Goal: Transaction & Acquisition: Book appointment/travel/reservation

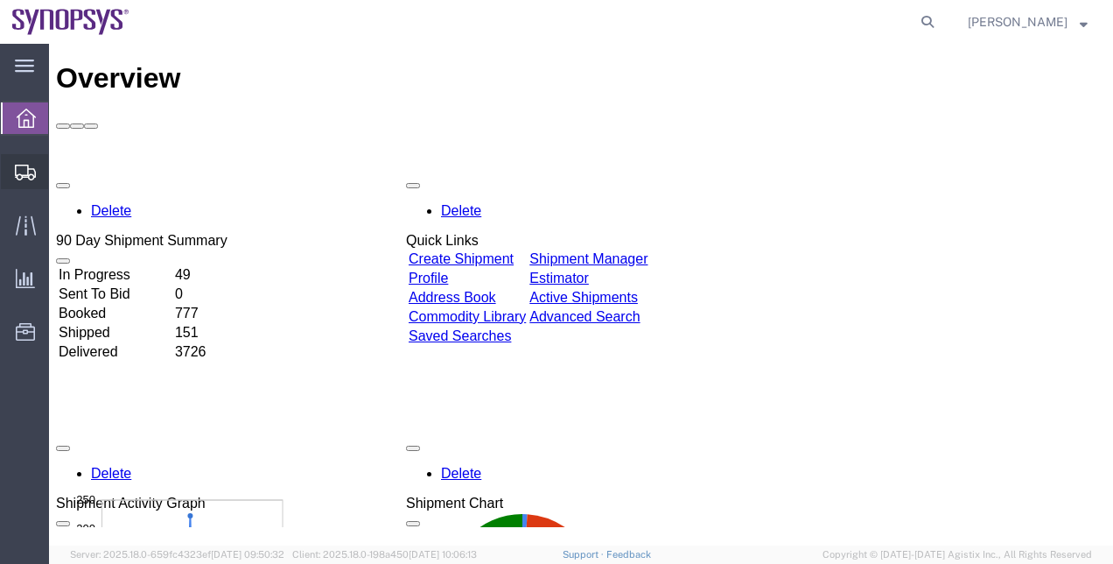
click at [0, 0] on span "Shipment Manager" at bounding box center [0, 0] width 0 height 0
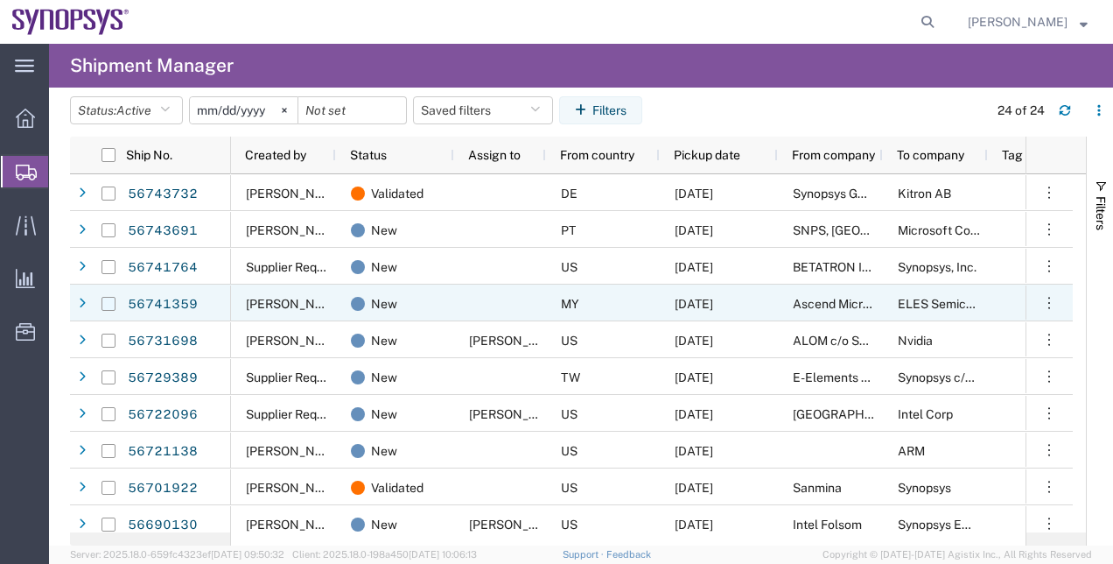
click at [109, 305] on input "Press Space to toggle row selection (unchecked)" at bounding box center [109, 304] width 14 height 14
checkbox input "true"
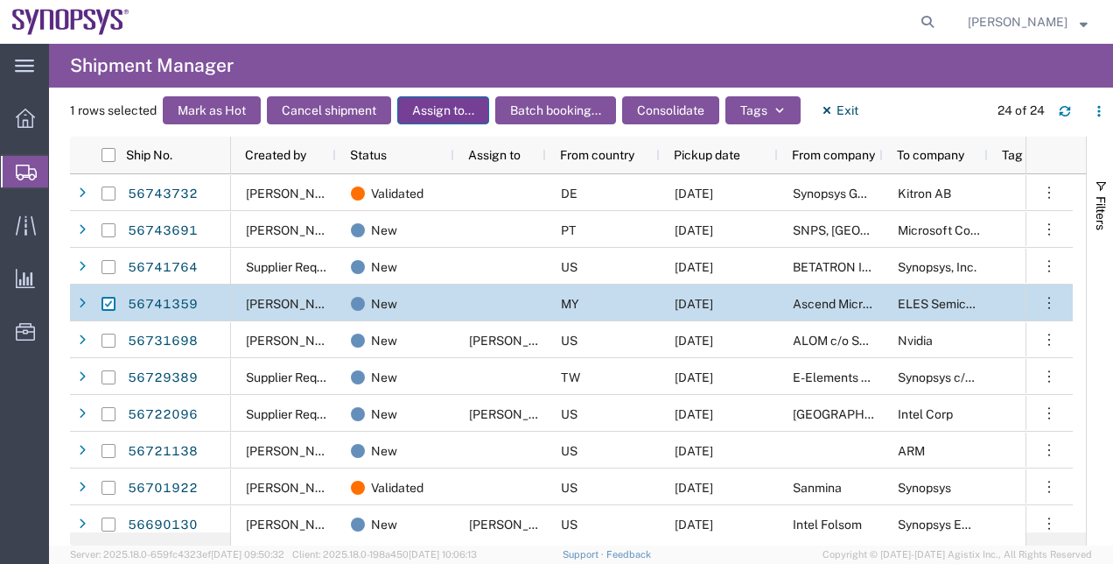
click at [415, 102] on button "Assign to..." at bounding box center [443, 110] width 92 height 28
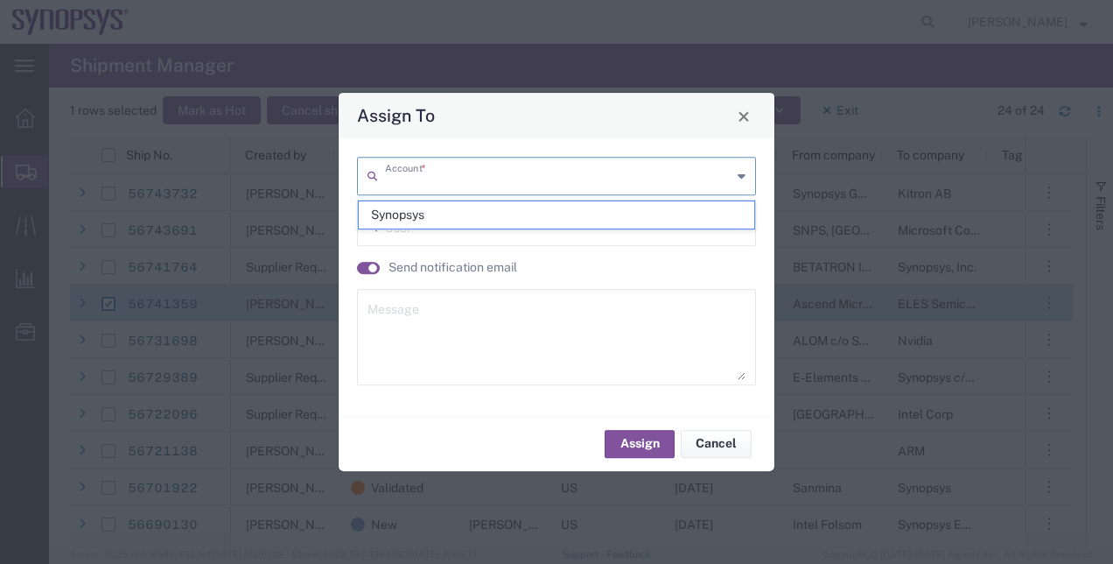
click at [436, 174] on input "text" at bounding box center [558, 174] width 347 height 31
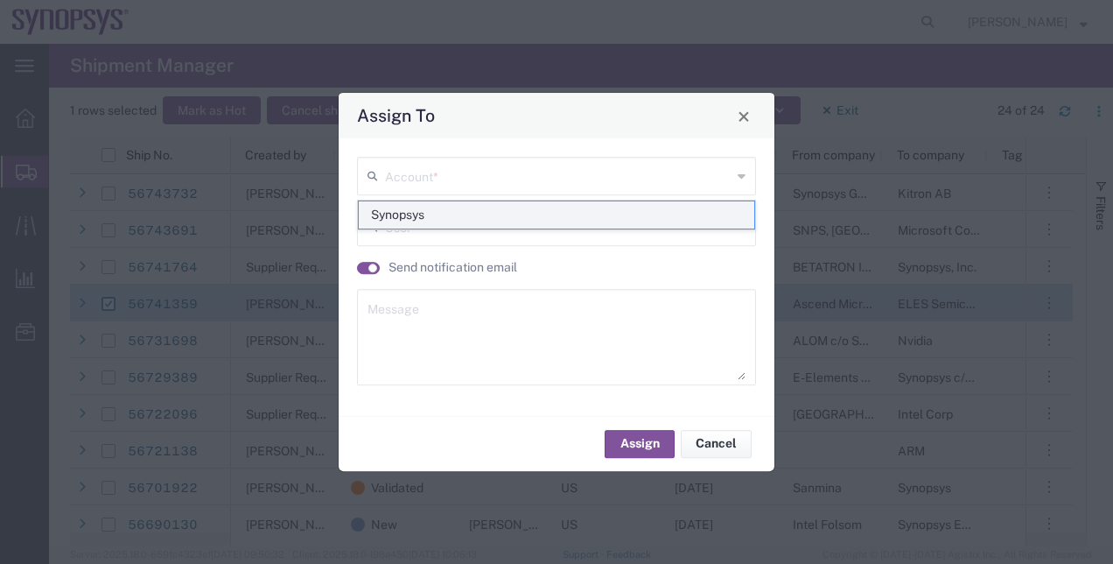
click at [403, 208] on span "Synopsys" at bounding box center [557, 214] width 396 height 27
type input "Synopsys"
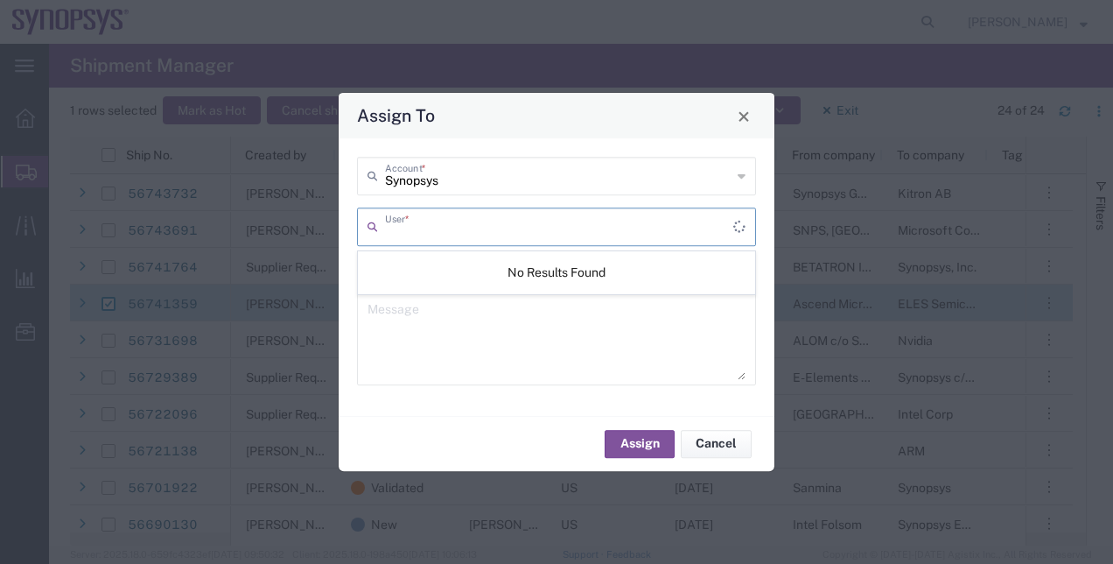
click at [406, 235] on input "text" at bounding box center [559, 225] width 348 height 31
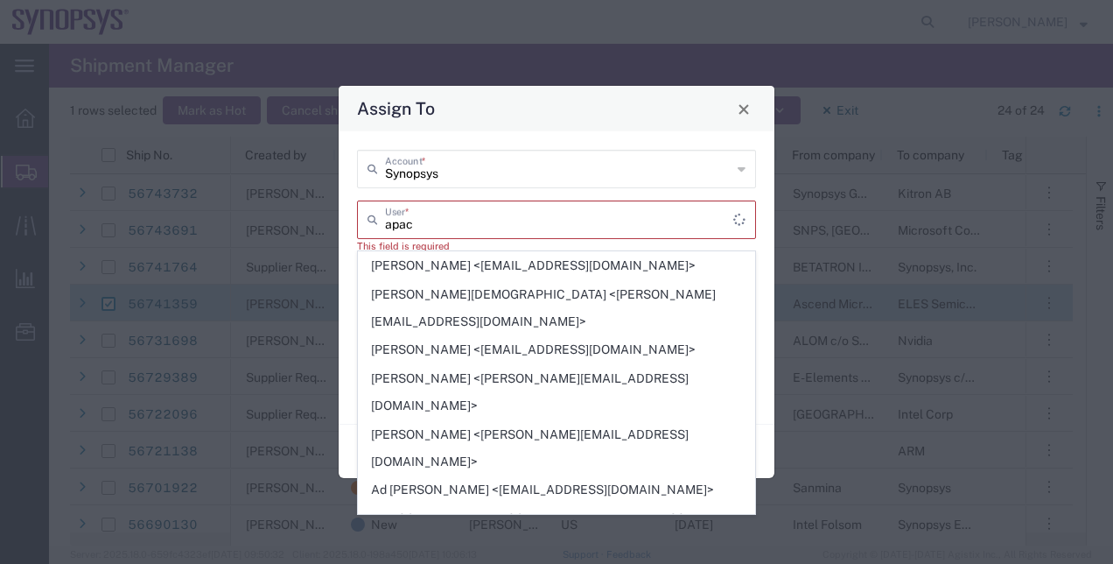
click at [406, 235] on div "apac User *" at bounding box center [556, 219] width 399 height 39
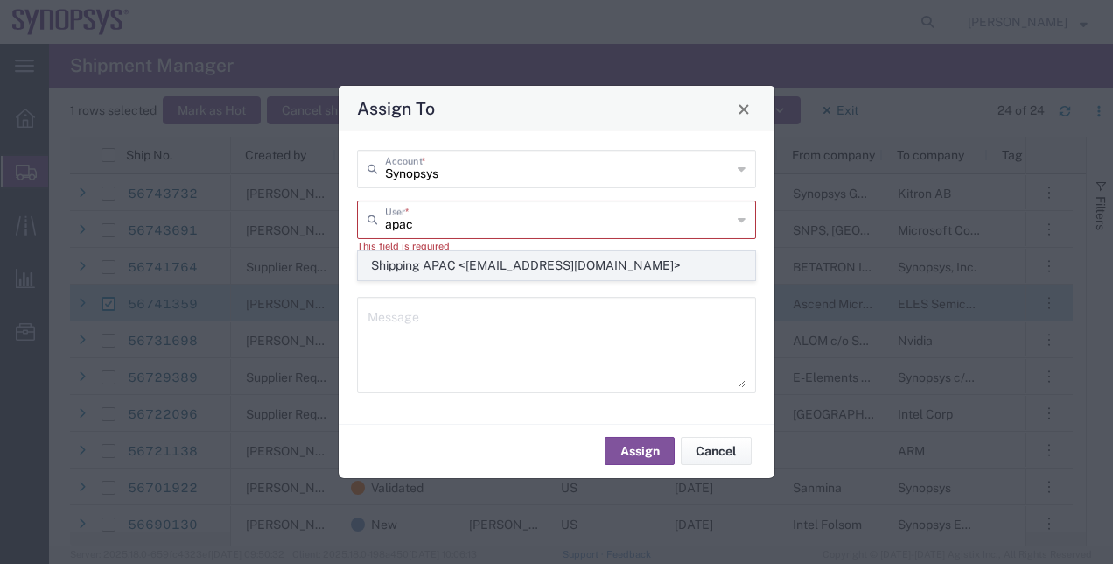
click at [406, 268] on span "Shipping APAC <[EMAIL_ADDRESS][DOMAIN_NAME]>" at bounding box center [557, 265] width 396 height 27
type input "Shipping APAC <[EMAIL_ADDRESS][DOMAIN_NAME]>"
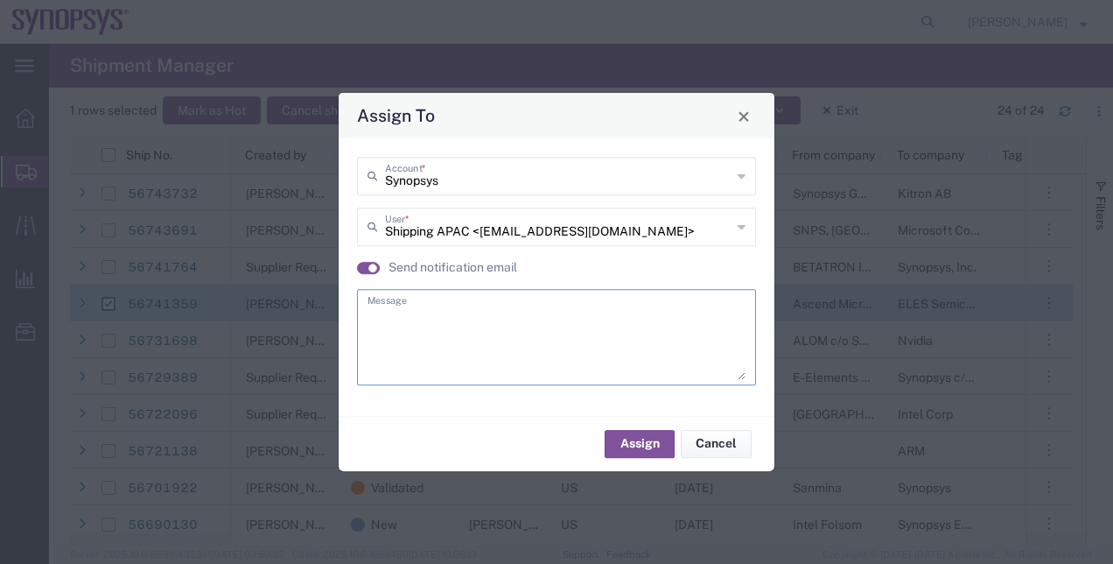
click at [402, 334] on textarea at bounding box center [557, 337] width 378 height 86
type textarea "."
click at [654, 450] on button "Assign" at bounding box center [640, 444] width 70 height 28
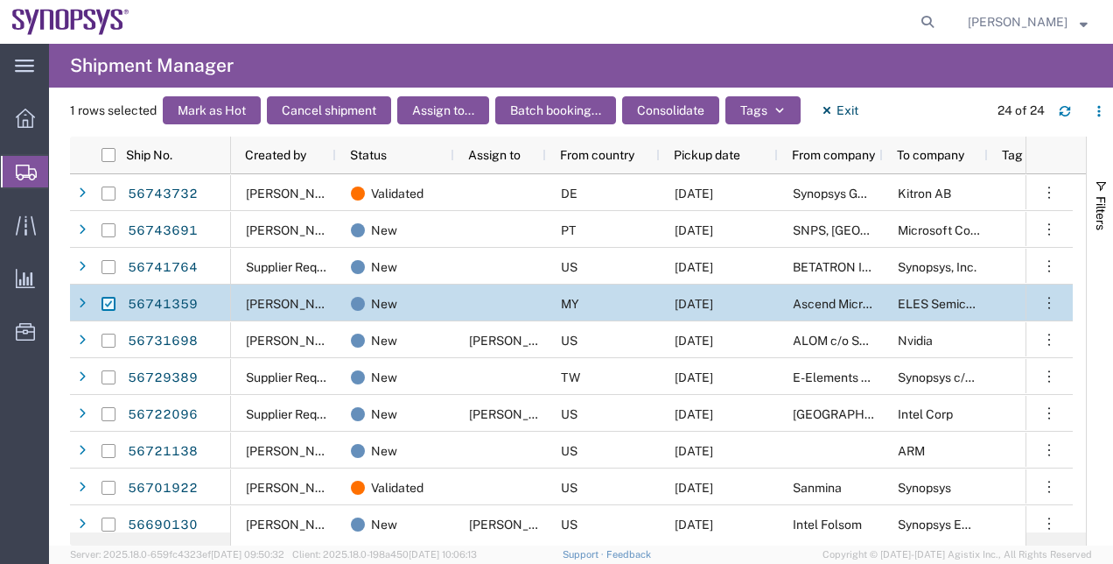
click at [109, 301] on input "Press Space to toggle row selection (checked)" at bounding box center [109, 304] width 14 height 14
checkbox input "false"
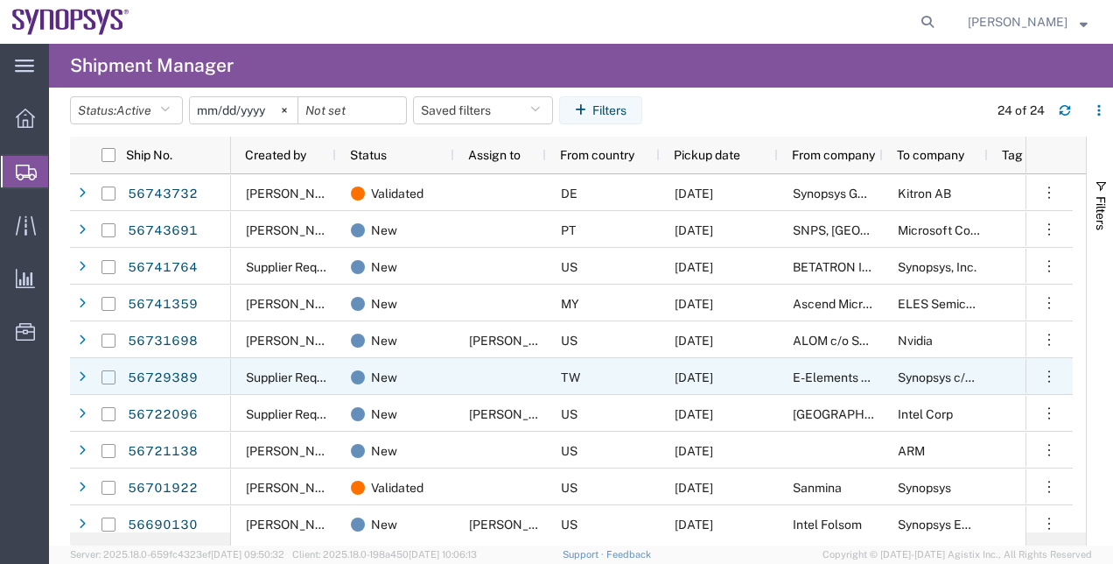
click at [106, 373] on input "Press Space to toggle row selection (unchecked)" at bounding box center [109, 377] width 14 height 14
checkbox input "true"
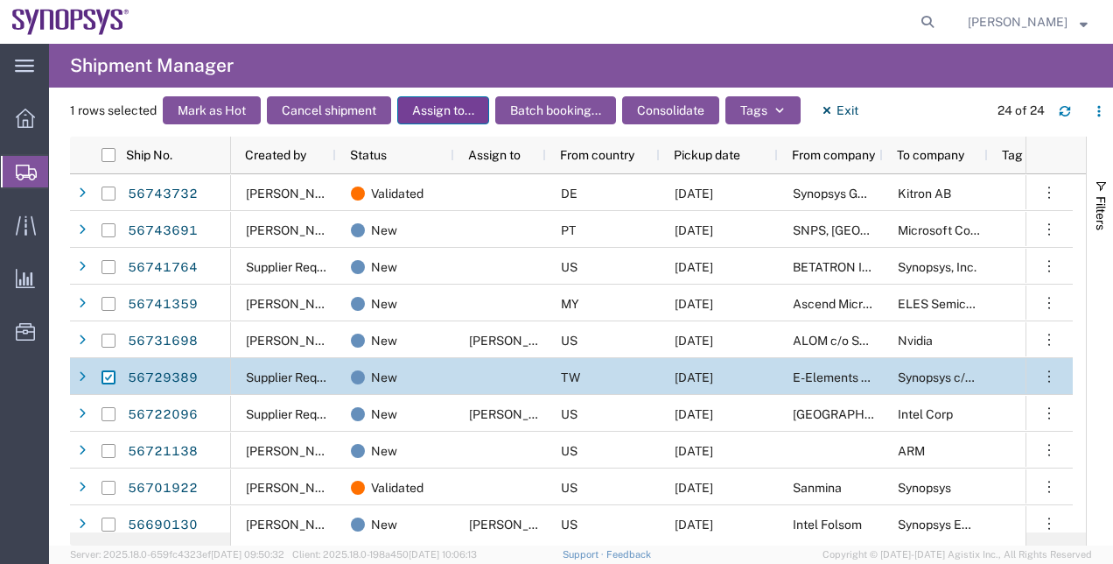
click at [454, 110] on button "Assign to..." at bounding box center [443, 110] width 92 height 28
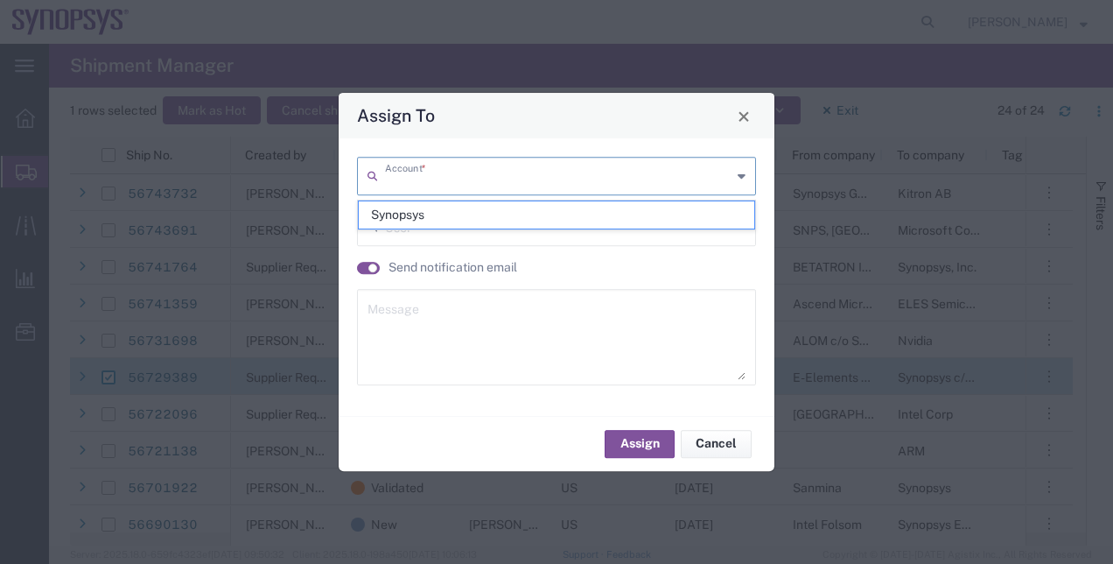
click at [473, 174] on input "text" at bounding box center [558, 174] width 347 height 31
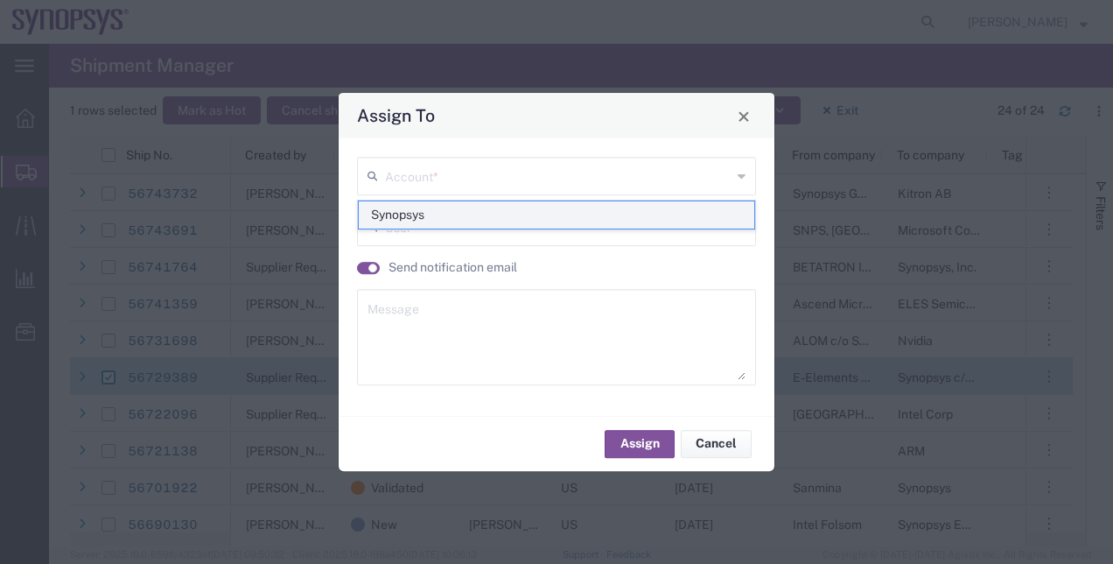
click at [410, 211] on span "Synopsys" at bounding box center [557, 214] width 396 height 27
type input "Synopsys"
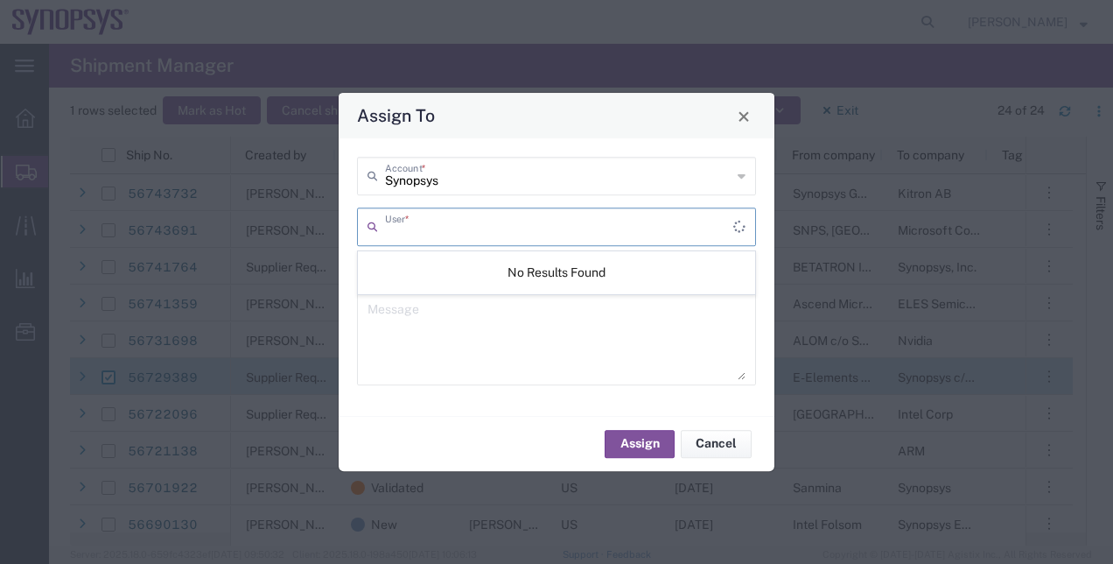
click at [410, 235] on input "text" at bounding box center [559, 225] width 348 height 31
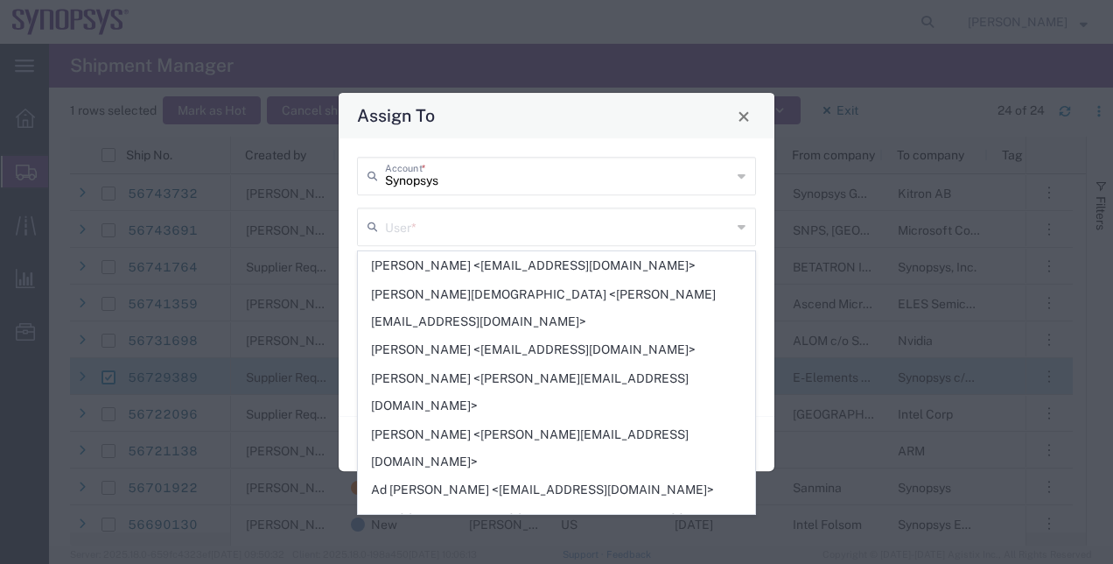
click at [566, 246] on div "User *" at bounding box center [556, 226] width 399 height 39
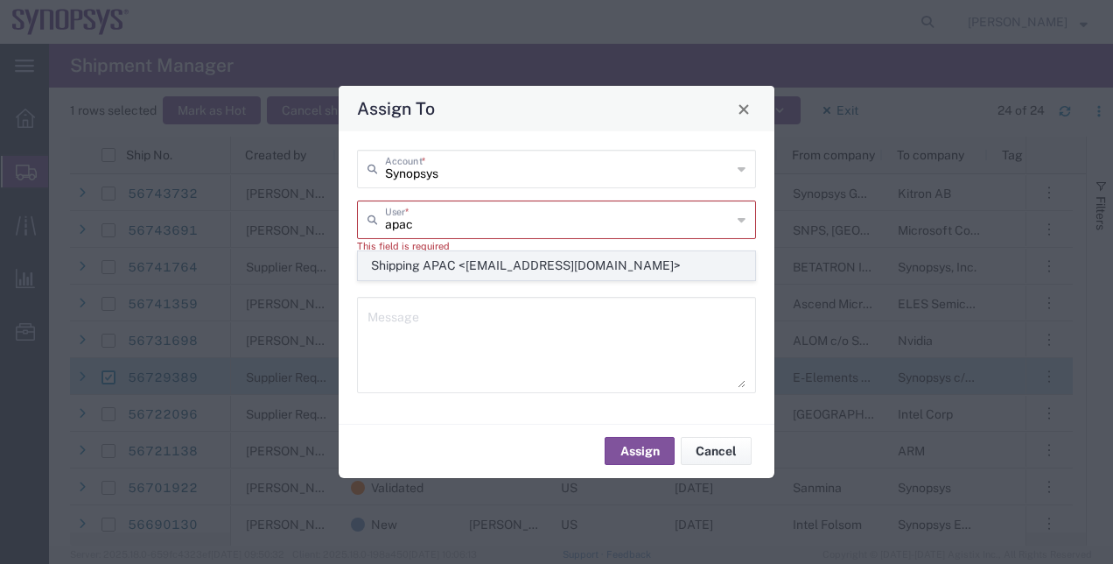
click at [540, 270] on span "Shipping APAC <[EMAIL_ADDRESS][DOMAIN_NAME]>" at bounding box center [557, 265] width 396 height 27
type input "Shipping APAC <[EMAIL_ADDRESS][DOMAIN_NAME]>"
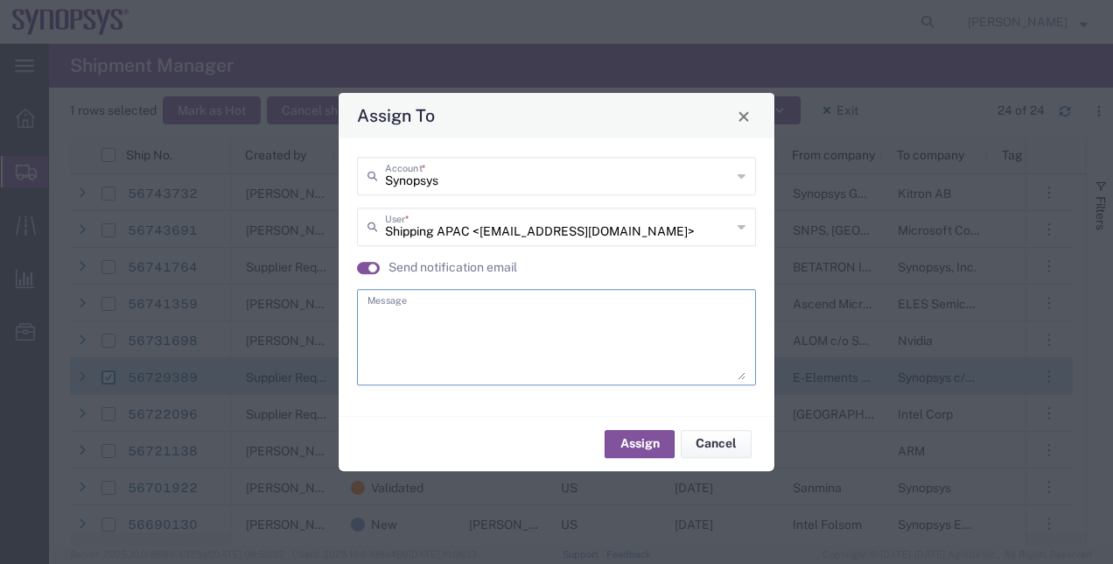
click at [495, 303] on textarea at bounding box center [557, 337] width 378 height 86
type textarea "."
click at [652, 438] on button "Assign" at bounding box center [640, 444] width 70 height 28
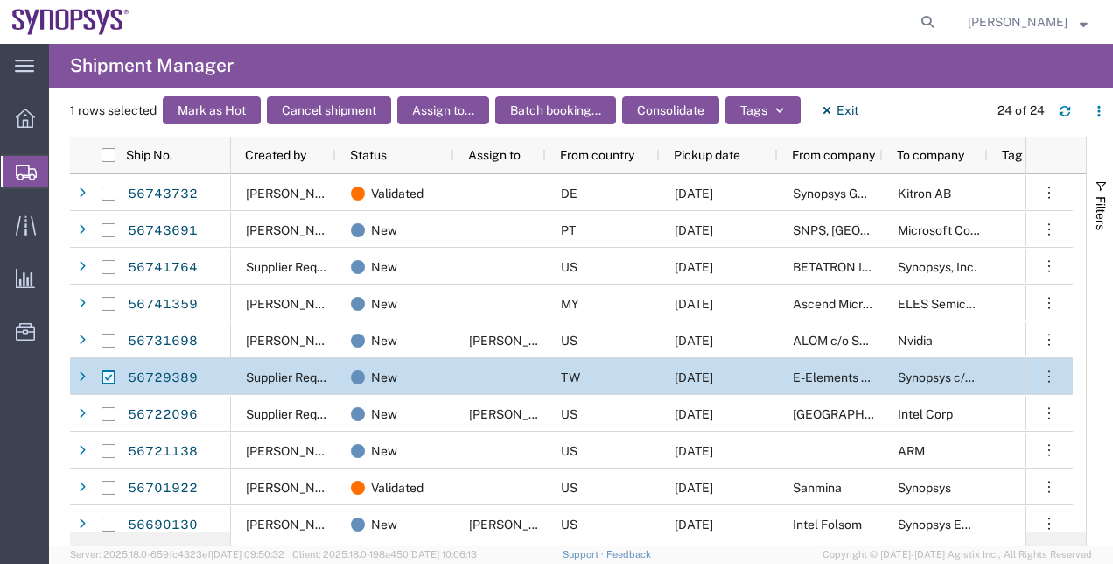
click at [107, 379] on input "Press Space to toggle row selection (checked)" at bounding box center [109, 377] width 14 height 14
checkbox input "false"
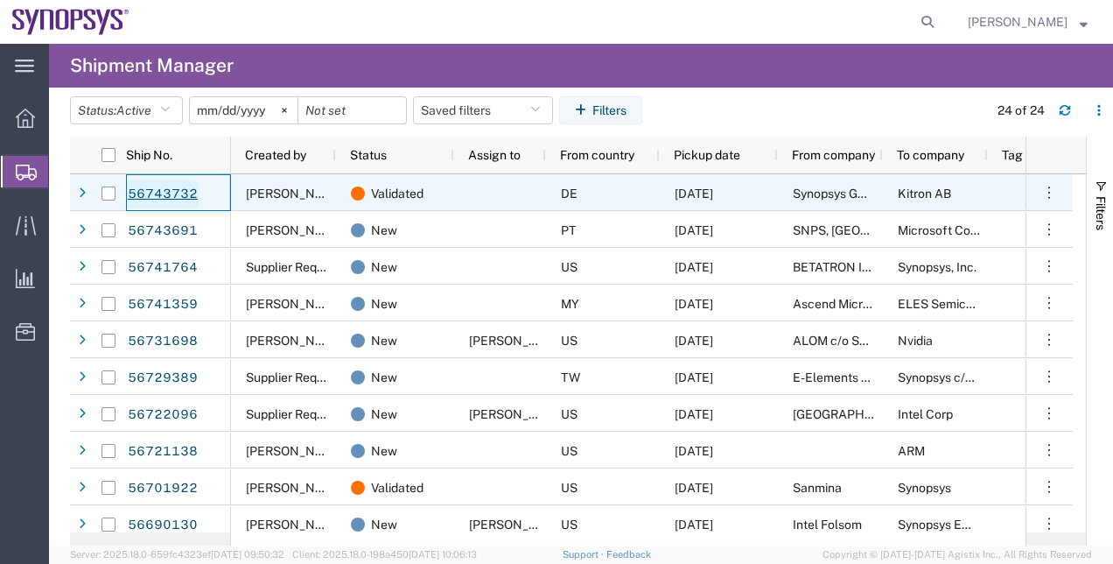
click at [189, 190] on link "56743732" at bounding box center [163, 194] width 72 height 28
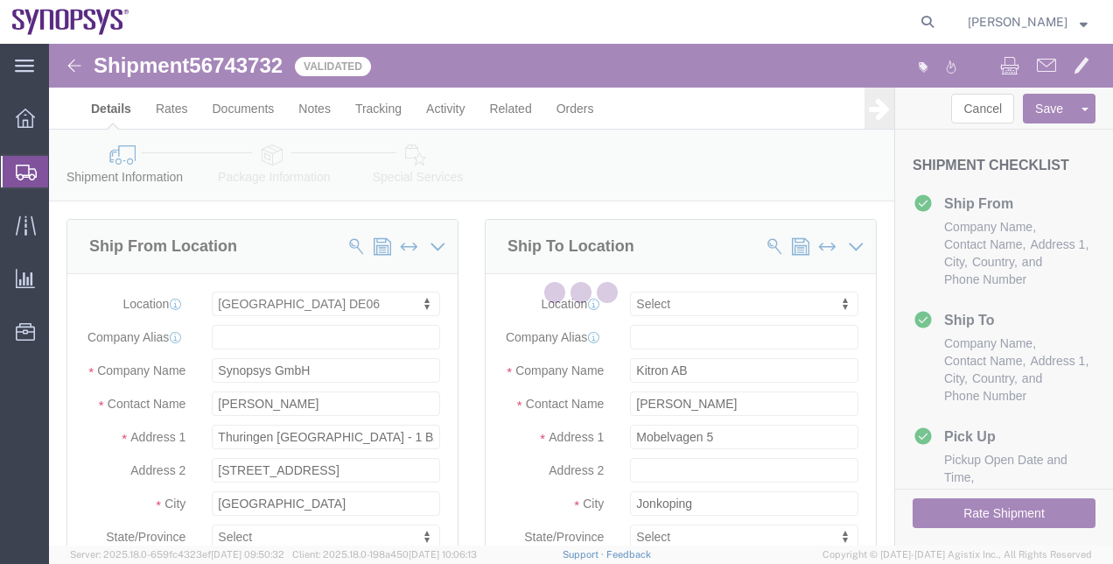
select select "63098"
select select
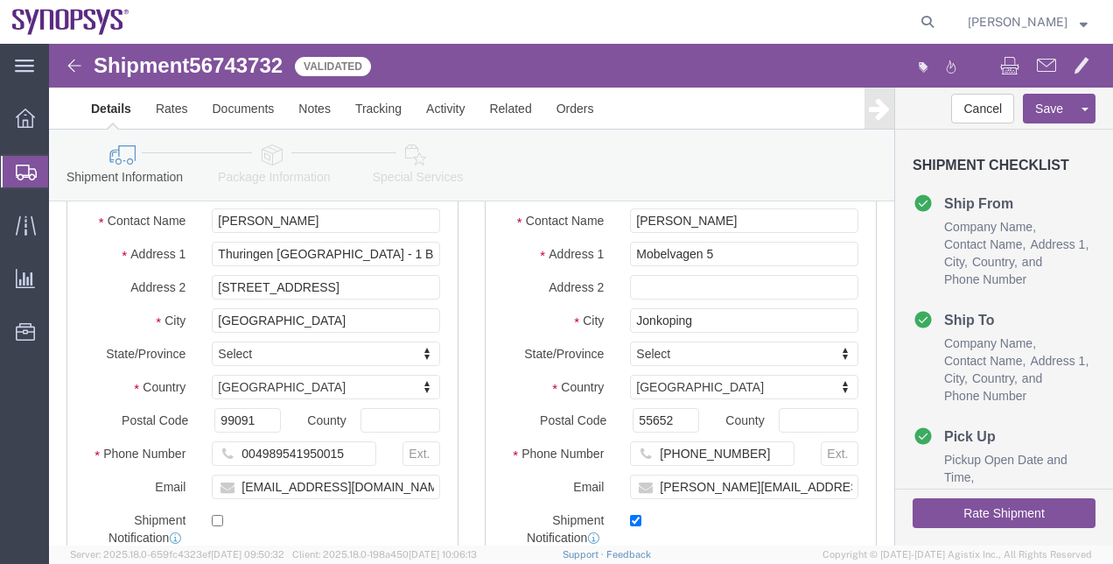
click icon
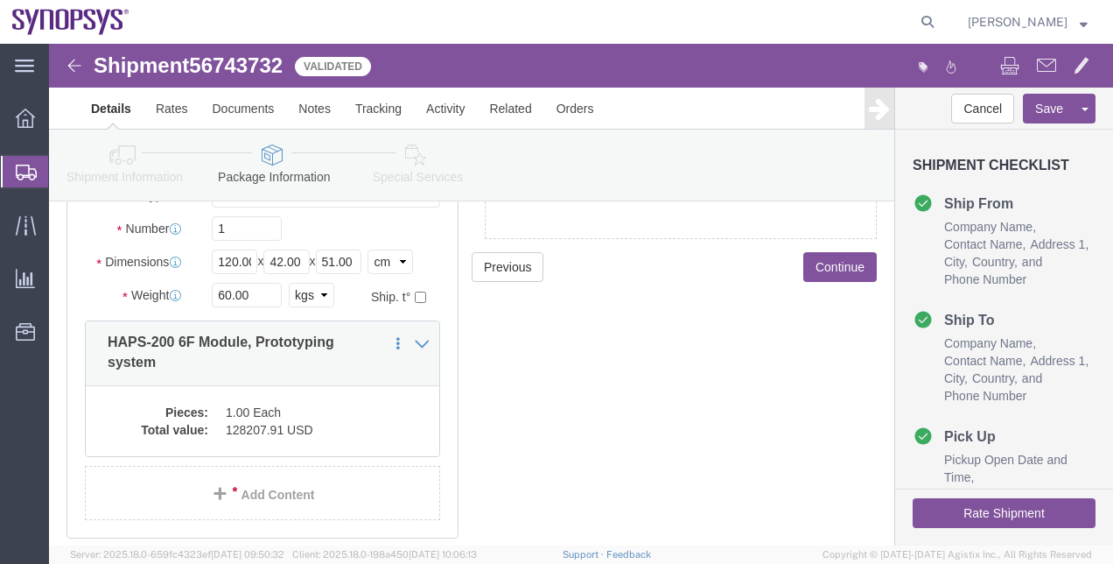
click link "Shipment Information"
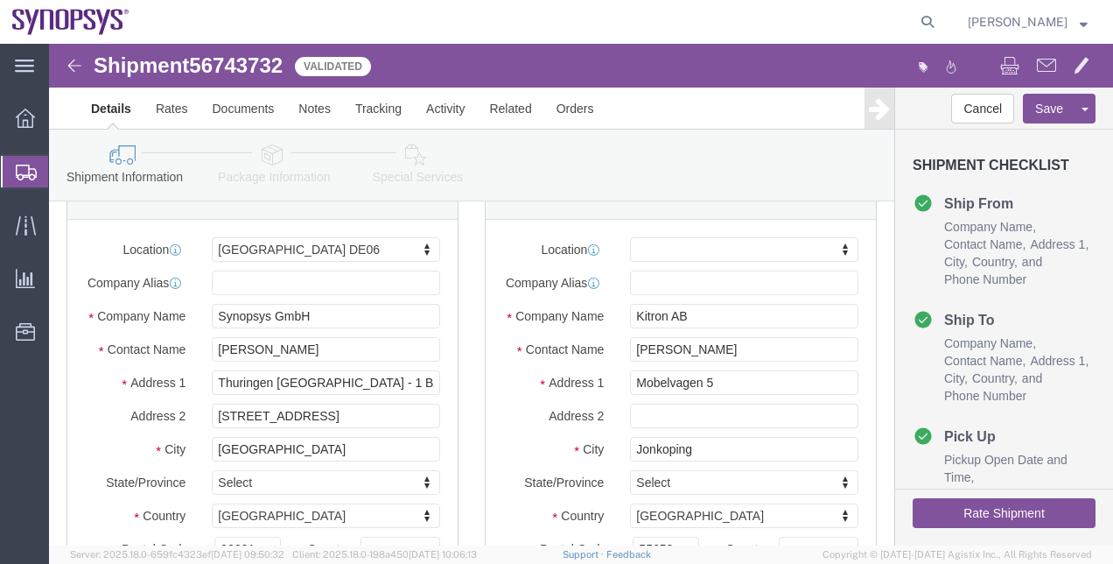
click link "Package Information"
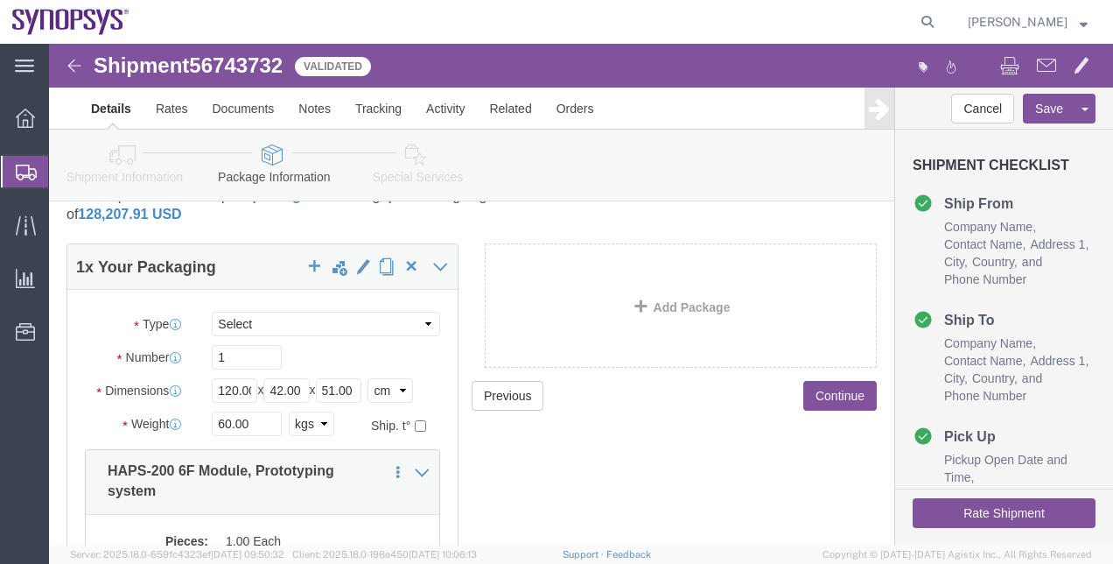
click icon
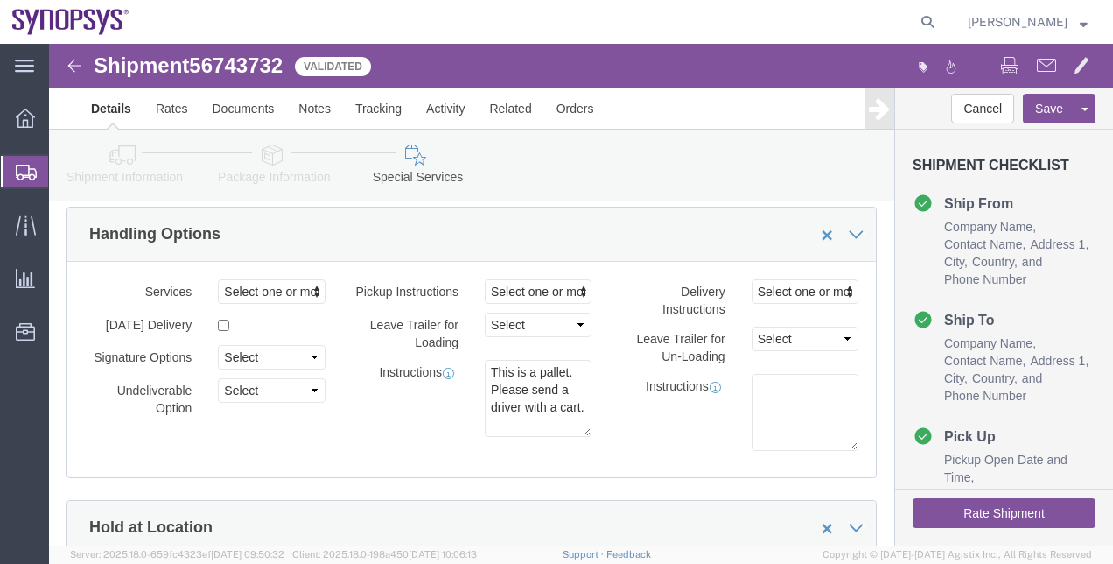
click link "Shipment Information"
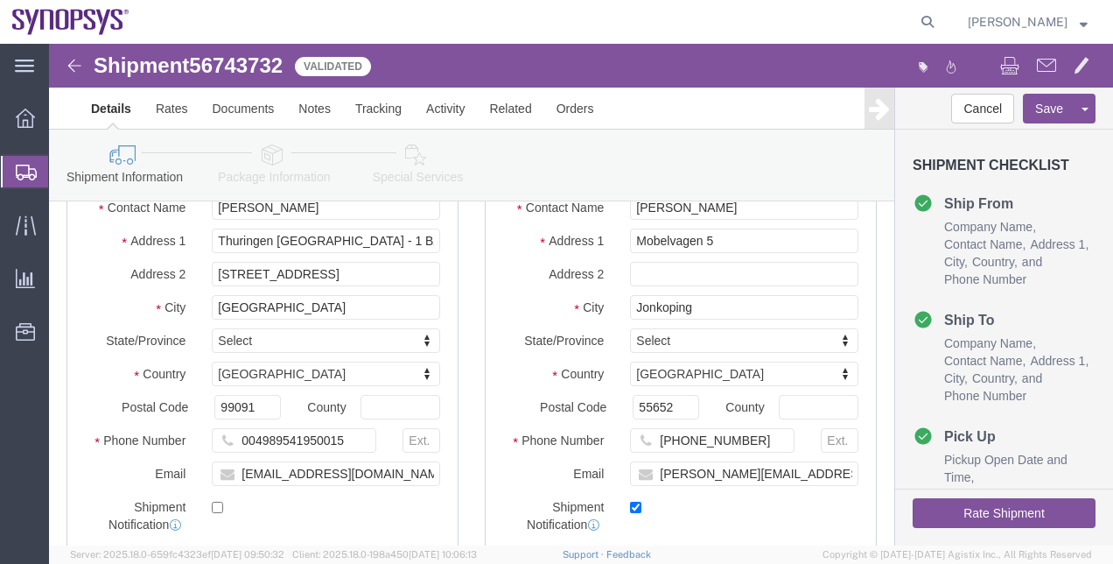
scroll to position [194, 0]
click input "[PHONE_NUMBER]"
type input "[PHONE_NUMBER]"
click button "Rate Shipment"
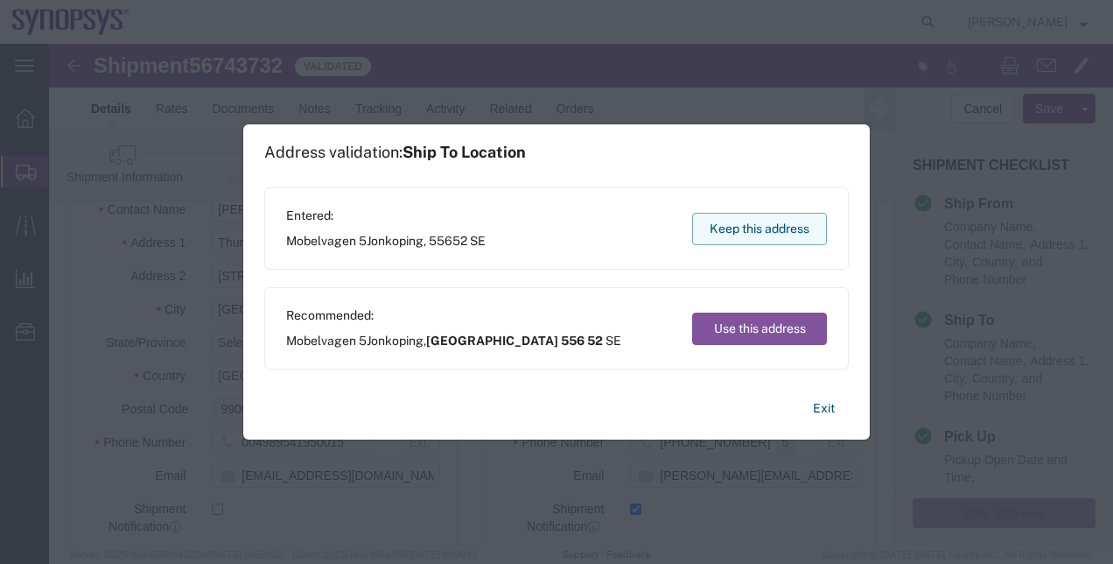
click at [711, 229] on button "Keep this address" at bounding box center [759, 229] width 135 height 32
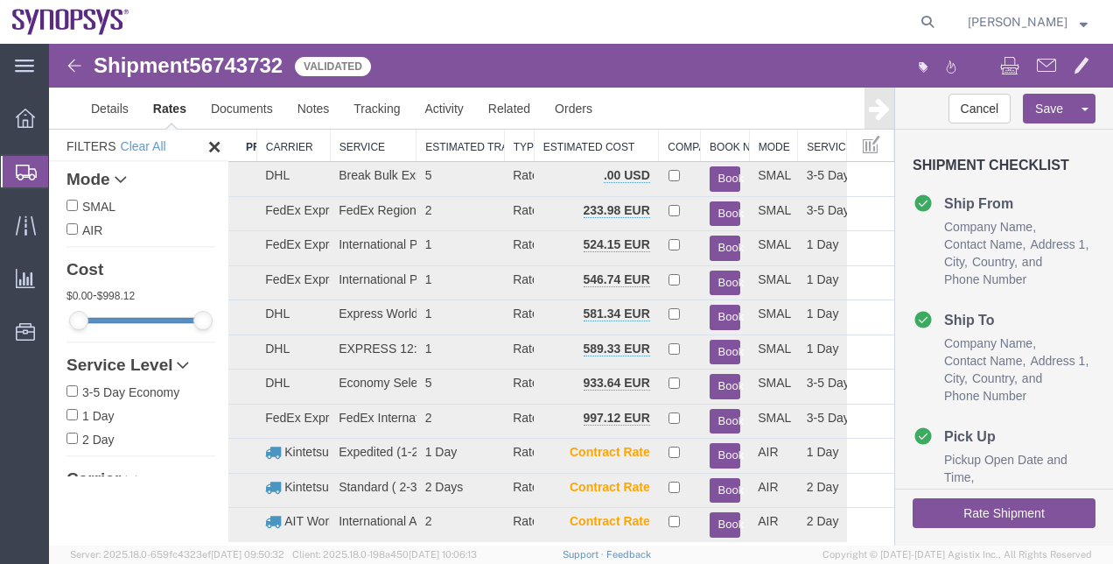
scroll to position [69, 0]
drag, startPoint x: 413, startPoint y: 141, endPoint x: 450, endPoint y: 144, distance: 36.8
click at [450, 144] on th "Estimated Transit" at bounding box center [461, 146] width 88 height 32
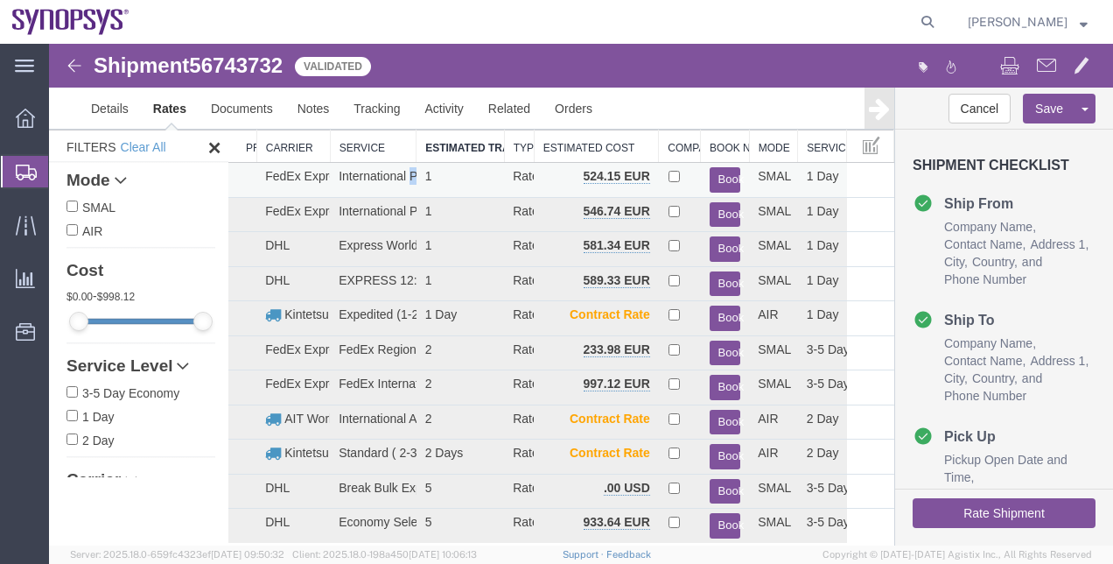
drag, startPoint x: 410, startPoint y: 175, endPoint x: 420, endPoint y: 173, distance: 9.8
click at [420, 173] on tr "FedEx Express International Priority EOD 1 Rate 524.15 EUR Book SMAL 1 Day" at bounding box center [561, 180] width 666 height 35
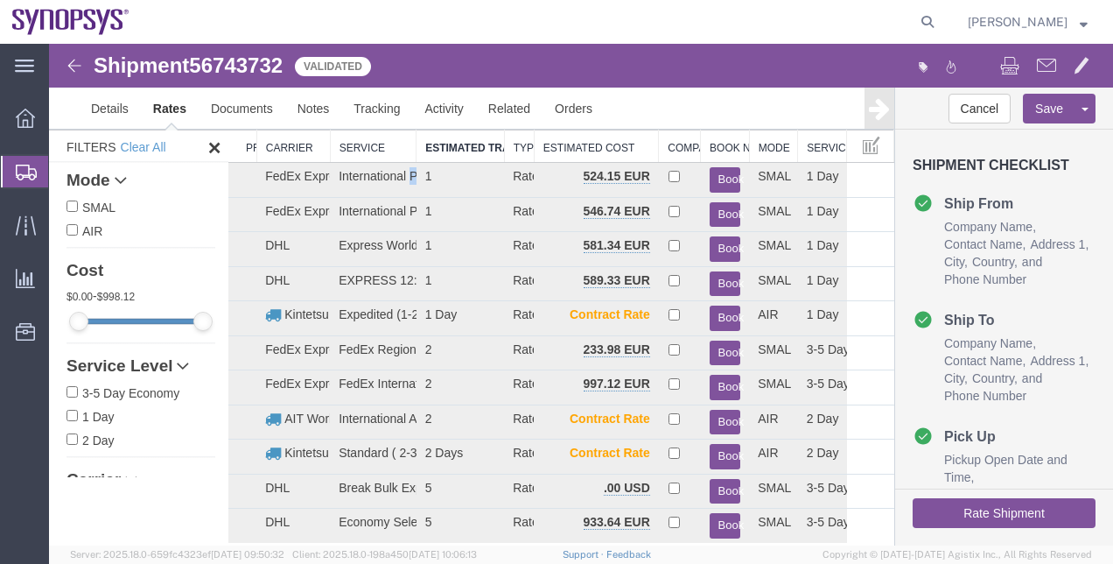
click at [346, 147] on th "Service" at bounding box center [373, 146] width 87 height 32
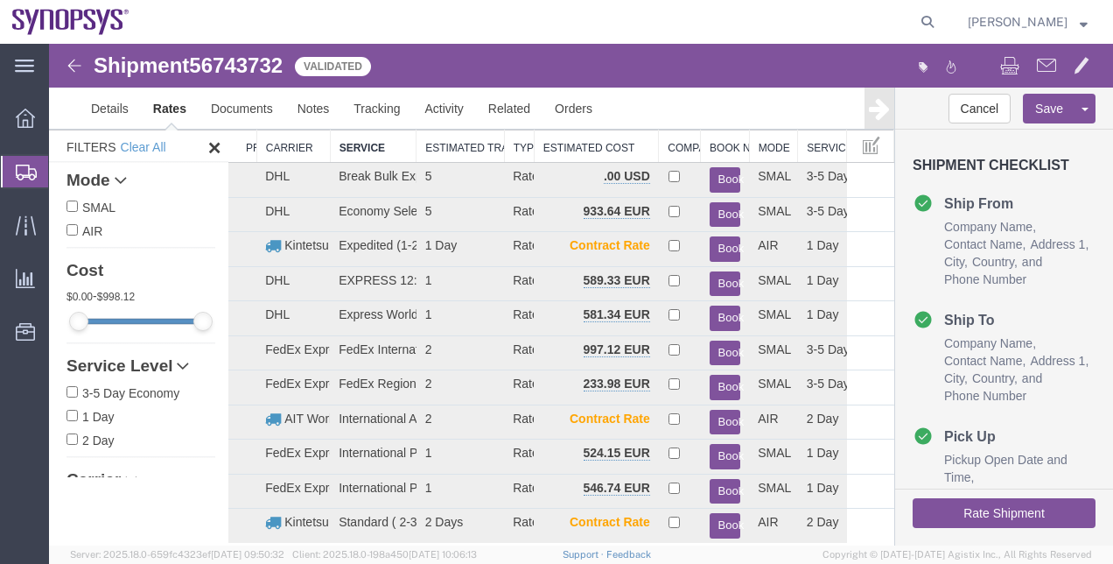
click at [346, 147] on th "Service" at bounding box center [373, 146] width 87 height 32
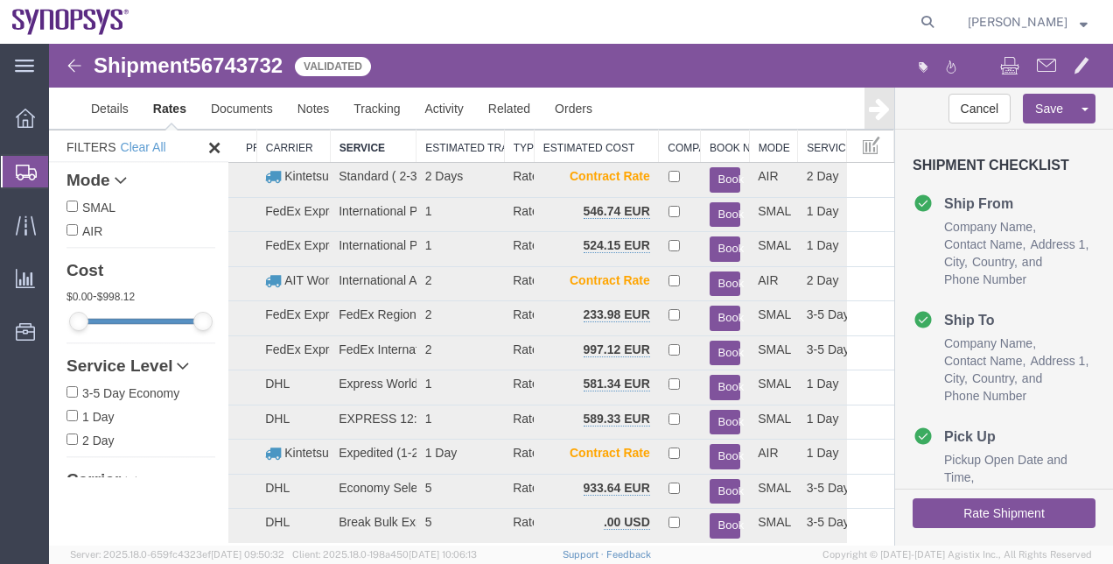
click at [346, 147] on th "Service" at bounding box center [373, 146] width 87 height 32
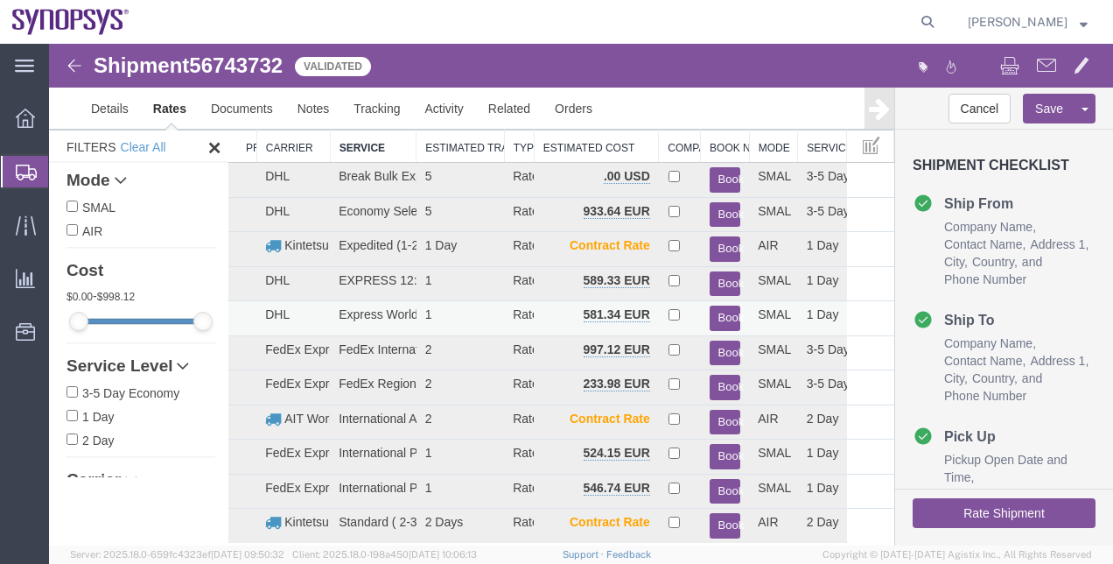
click at [384, 318] on td "Express Worldwide ([GEOGRAPHIC_DATA])" at bounding box center [373, 318] width 87 height 35
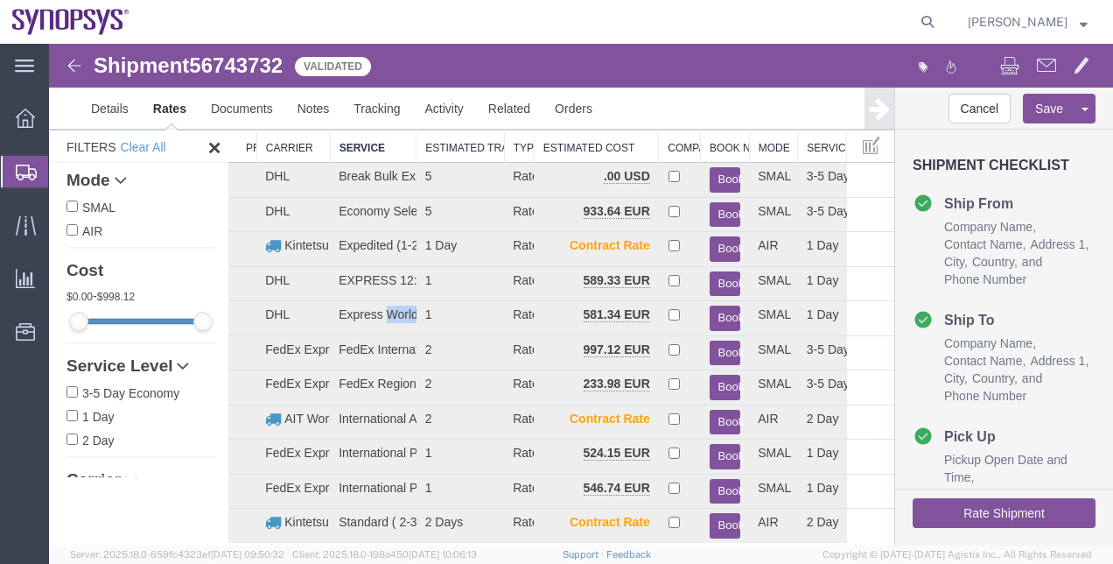
click at [871, 110] on icon at bounding box center [879, 108] width 21 height 25
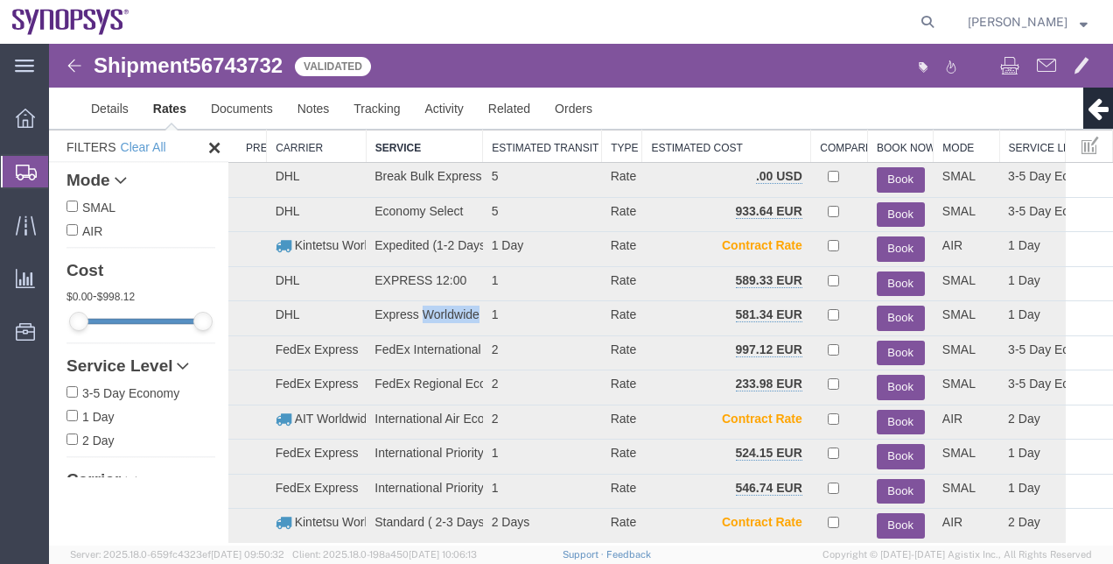
click at [443, 145] on th "Service" at bounding box center [424, 146] width 116 height 32
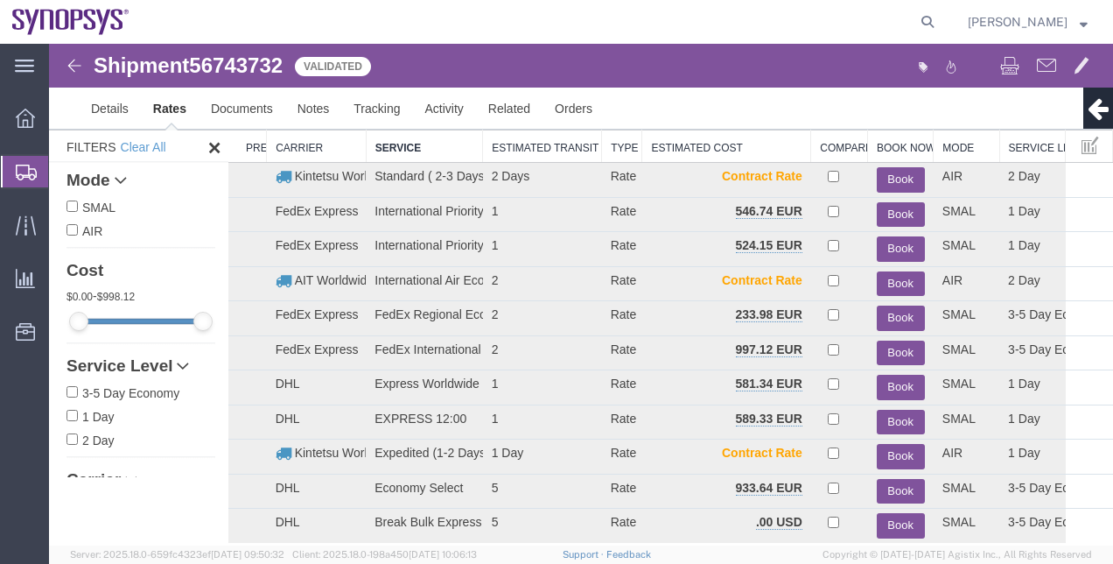
click at [443, 145] on th "Service" at bounding box center [424, 146] width 116 height 32
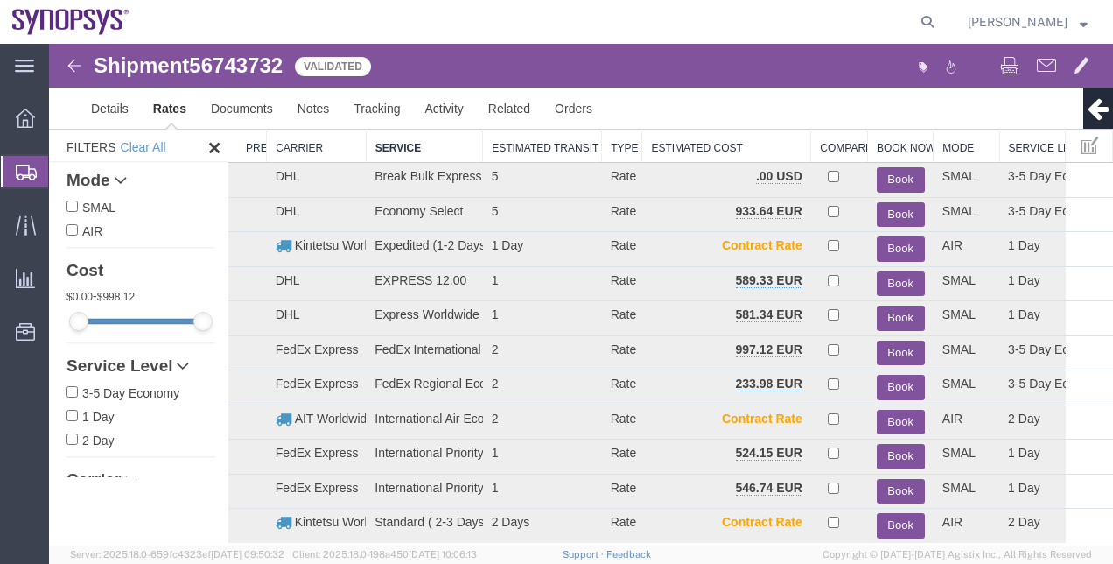
click at [675, 126] on ul "Details Rates Documents Notes Tracking Activity Related Orders" at bounding box center [581, 108] width 1005 height 41
click at [679, 139] on th "Estimated Cost" at bounding box center [726, 146] width 169 height 32
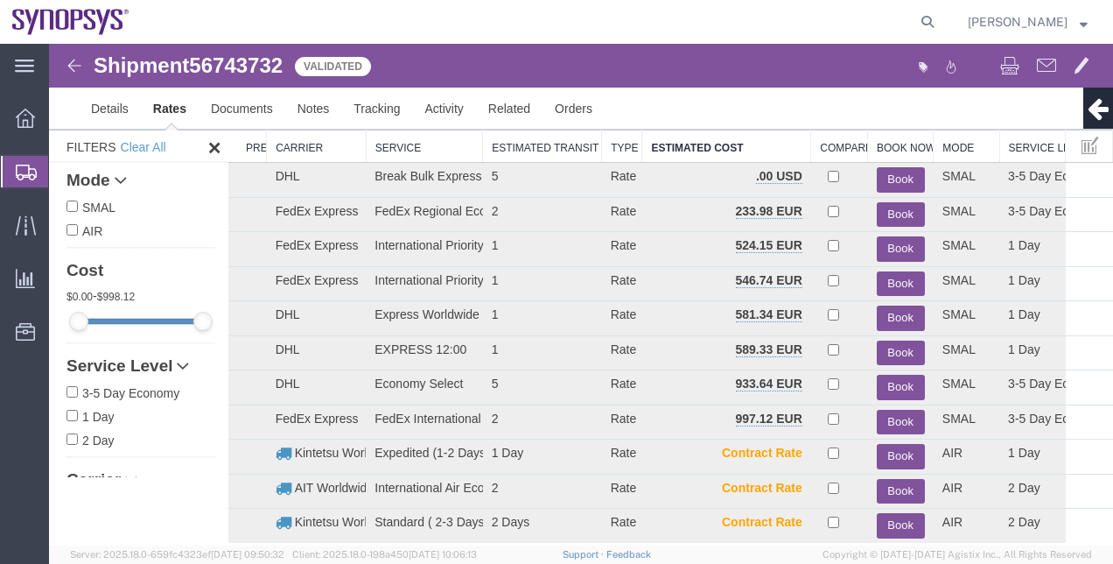
click at [84, 227] on label "AIR" at bounding box center [141, 230] width 149 height 19
click at [78, 227] on input "AIR" at bounding box center [72, 229] width 11 height 11
checkbox input "true"
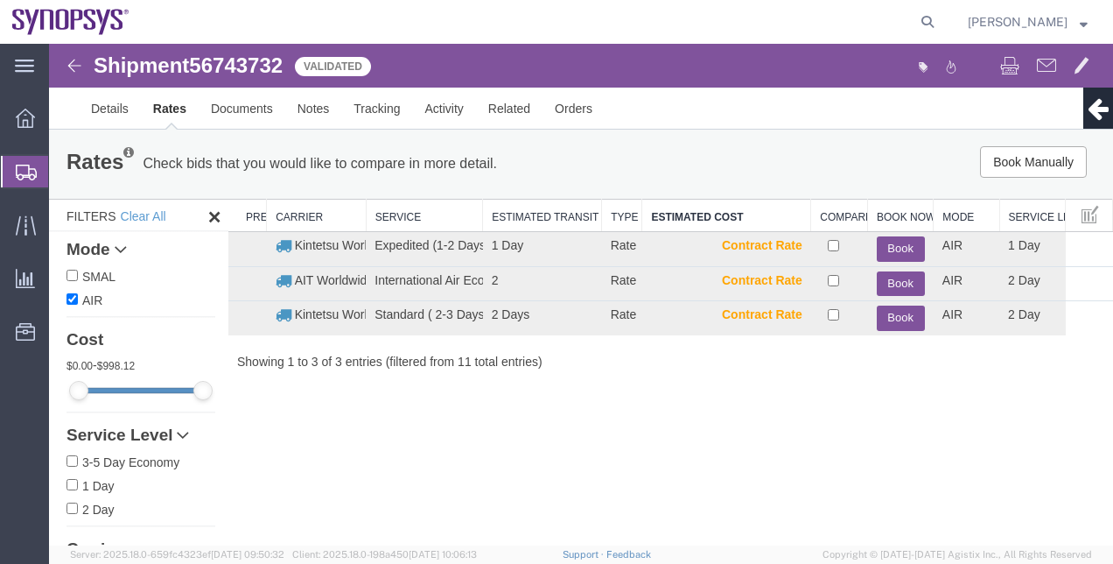
scroll to position [0, 0]
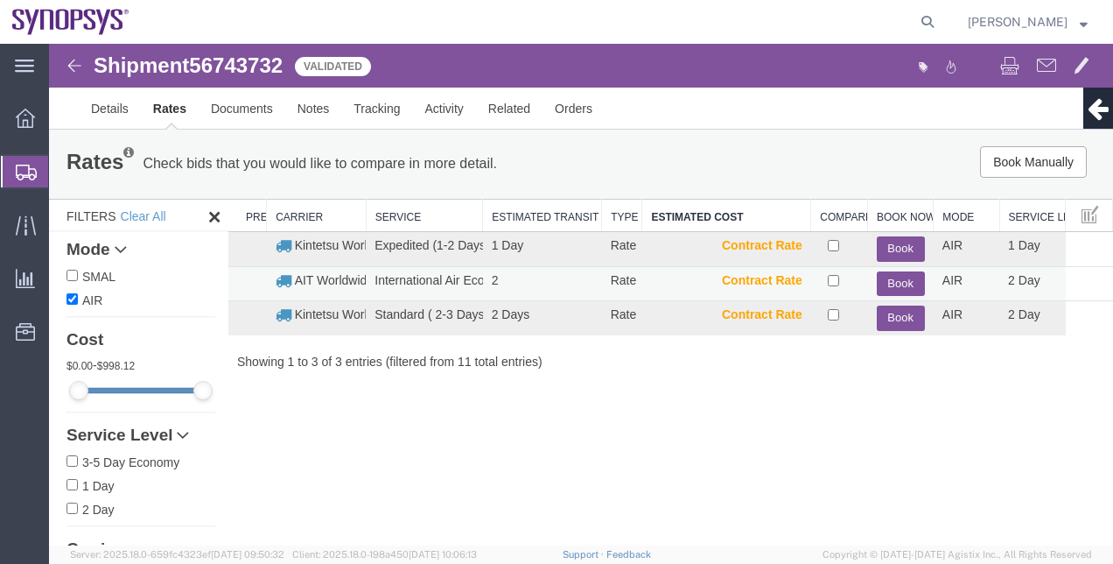
click at [893, 282] on button "Book" at bounding box center [901, 283] width 48 height 25
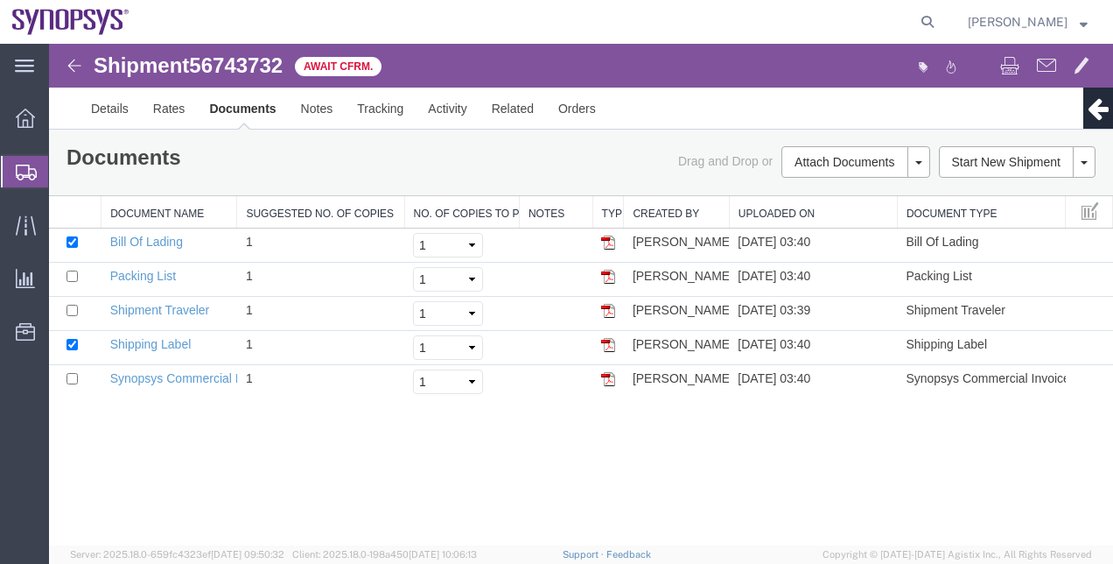
click at [0, 0] on span "Shipment Manager" at bounding box center [0, 0] width 0 height 0
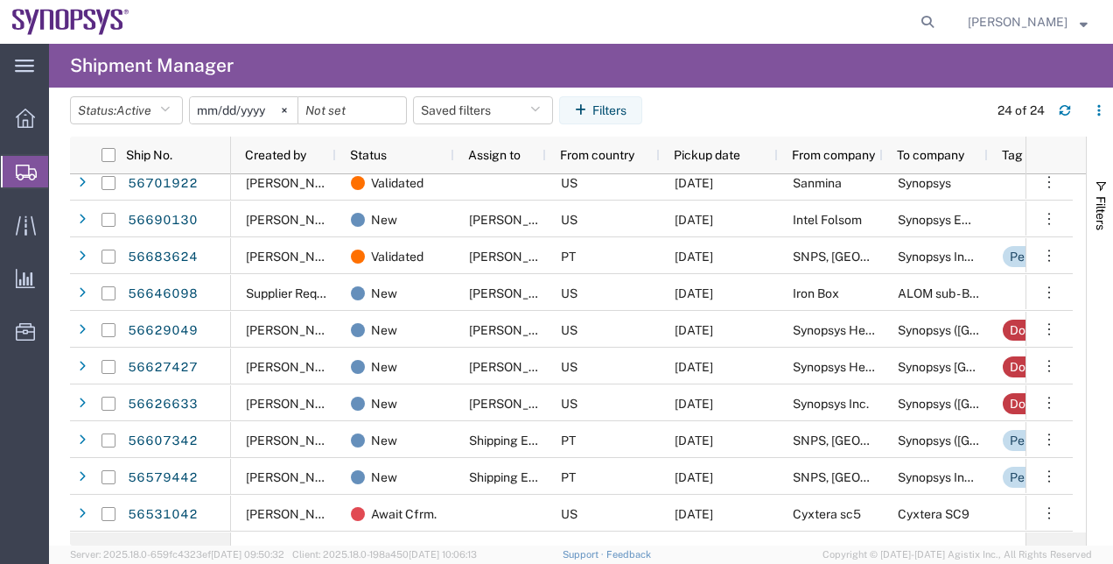
scroll to position [324, 0]
